Goal: Task Accomplishment & Management: Manage account settings

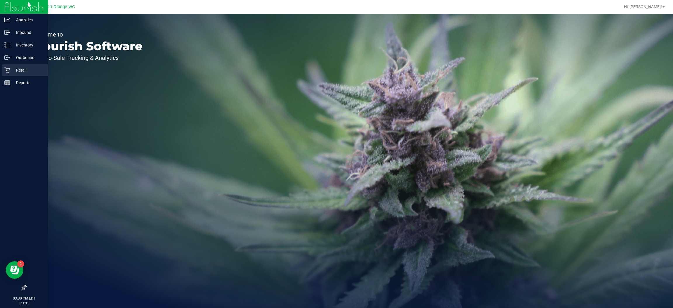
click at [6, 71] on icon at bounding box center [7, 70] width 6 height 6
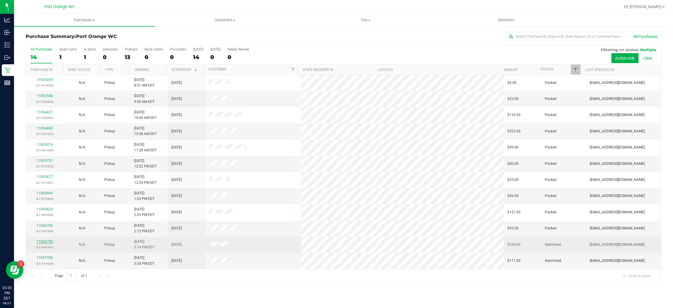
click at [44, 244] on link "11856759" at bounding box center [45, 242] width 16 height 4
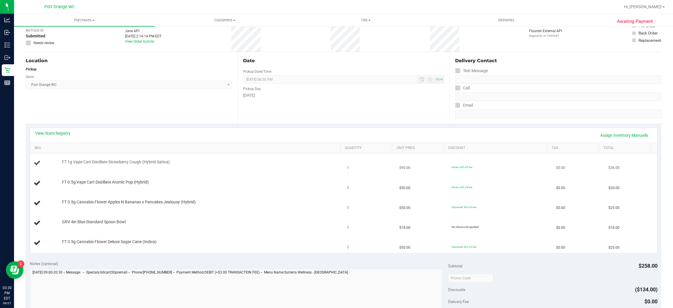
scroll to position [44, 0]
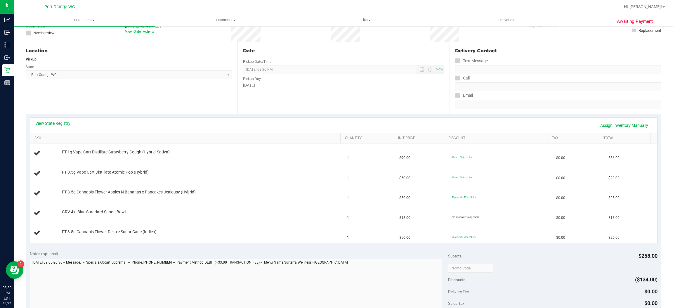
drag, startPoint x: 65, startPoint y: 103, endPoint x: 57, endPoint y: 119, distance: 18.3
click at [65, 104] on div "Location Pickup Store [GEOGRAPHIC_DATA] WC Select Store [PERSON_NAME][GEOGRAPHI…" at bounding box center [132, 78] width 212 height 72
click at [64, 119] on div "View State Registry Assign Inventory Manually" at bounding box center [343, 125] width 627 height 15
click at [64, 122] on link "View State Registry" at bounding box center [52, 123] width 35 height 6
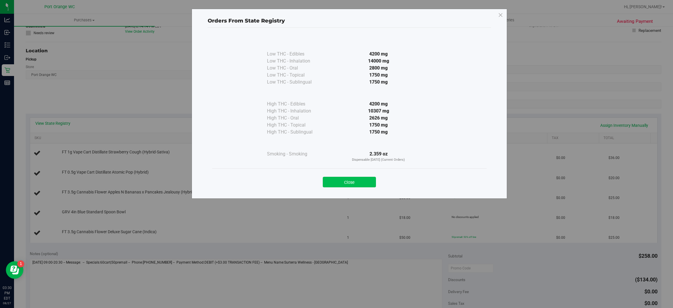
click at [358, 181] on button "Close" at bounding box center [349, 182] width 53 height 11
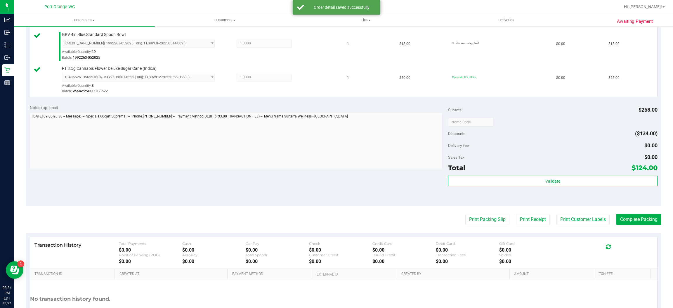
scroll to position [271, 0]
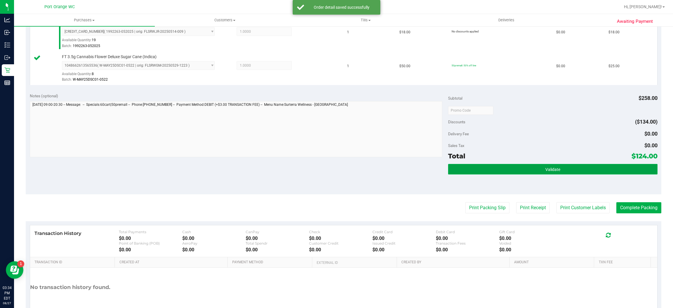
click at [567, 174] on button "Validate" at bounding box center [552, 169] width 209 height 11
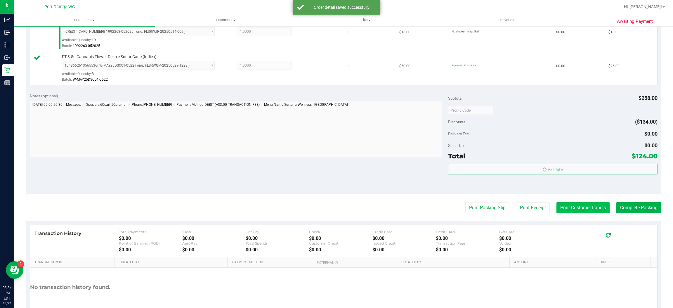
click at [577, 205] on button "Print Customer Labels" at bounding box center [583, 207] width 53 height 11
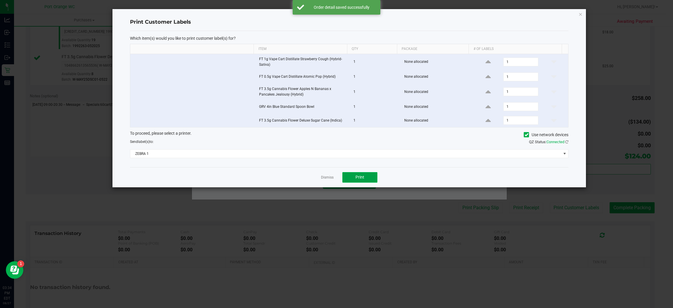
click at [366, 180] on button "Print" at bounding box center [359, 177] width 35 height 11
click at [323, 179] on link "Dismiss" at bounding box center [327, 177] width 13 height 5
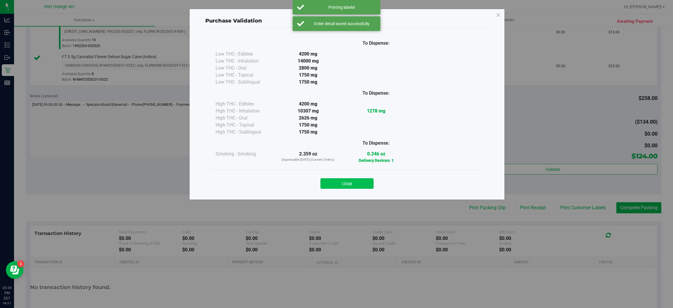
click at [366, 181] on button "Close" at bounding box center [347, 183] width 53 height 11
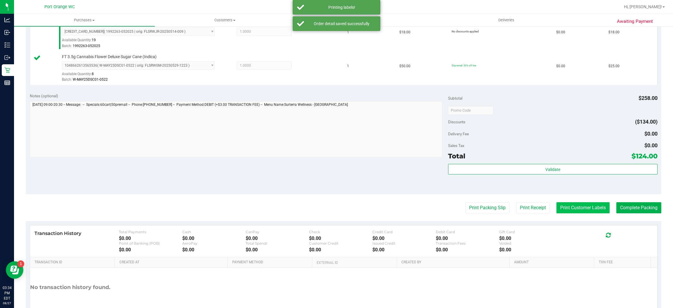
click at [574, 212] on button "Print Customer Labels" at bounding box center [583, 207] width 53 height 11
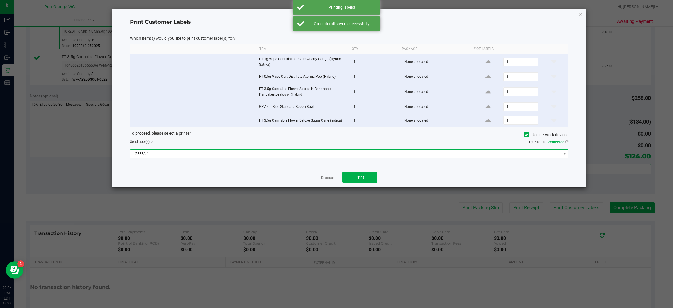
click at [300, 151] on span "ZEBRA 1" at bounding box center [345, 154] width 431 height 8
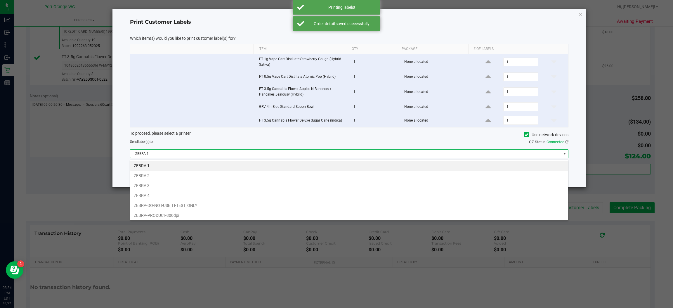
scroll to position [9, 439]
click at [163, 178] on li "ZEBRA 2" at bounding box center [349, 176] width 438 height 10
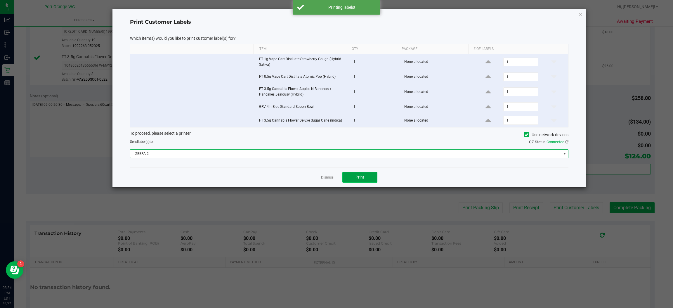
click at [376, 182] on button "Print" at bounding box center [359, 177] width 35 height 11
click at [322, 179] on link "Dismiss" at bounding box center [327, 177] width 13 height 5
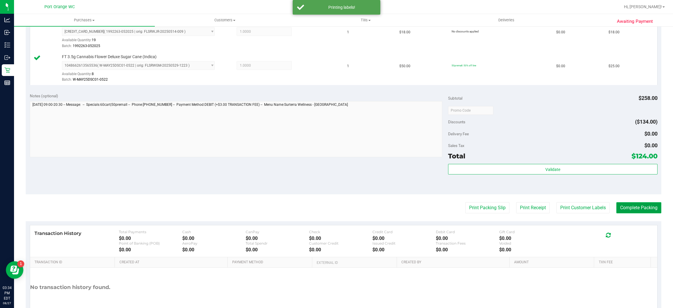
click at [632, 210] on button "Complete Packing" at bounding box center [639, 207] width 45 height 11
